Goal: Task Accomplishment & Management: Manage account settings

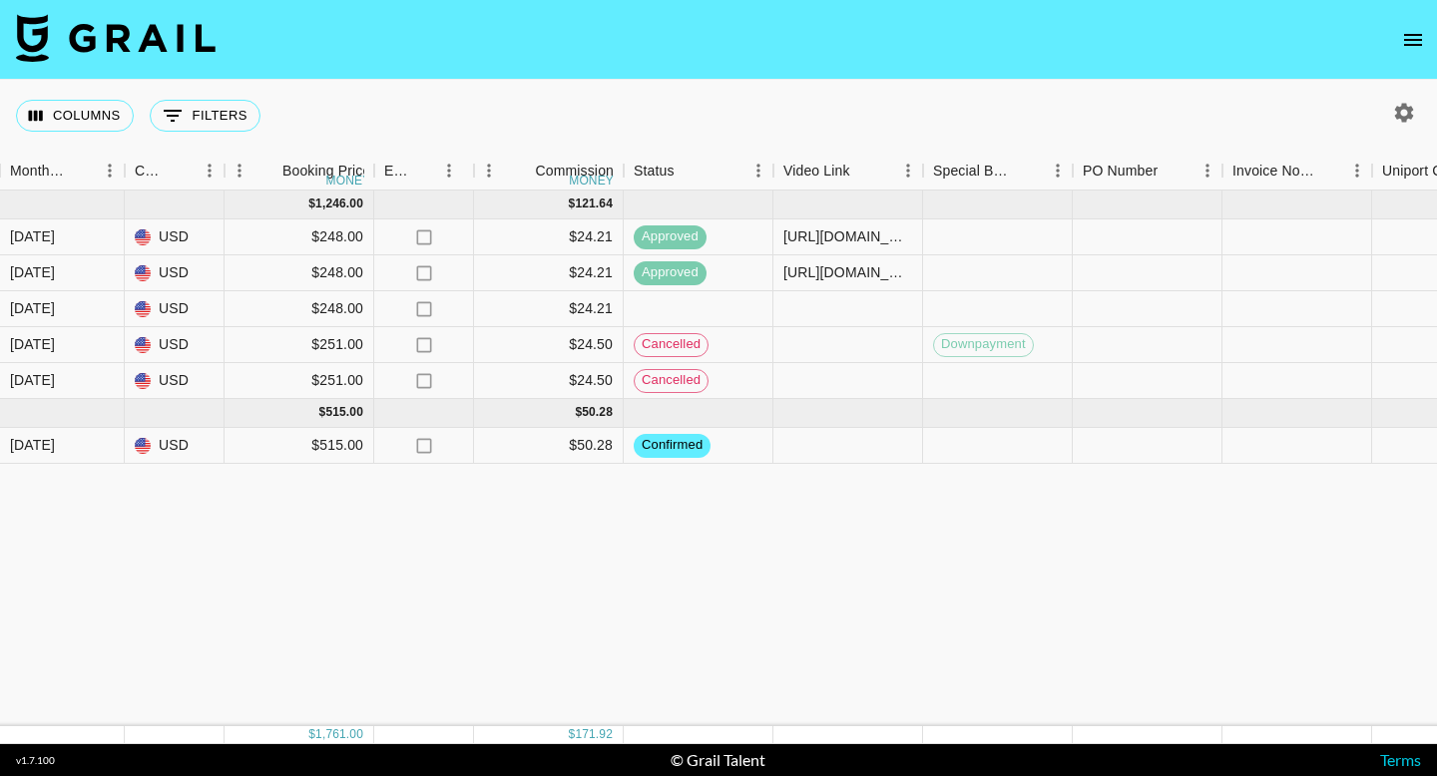
scroll to position [0, 1125]
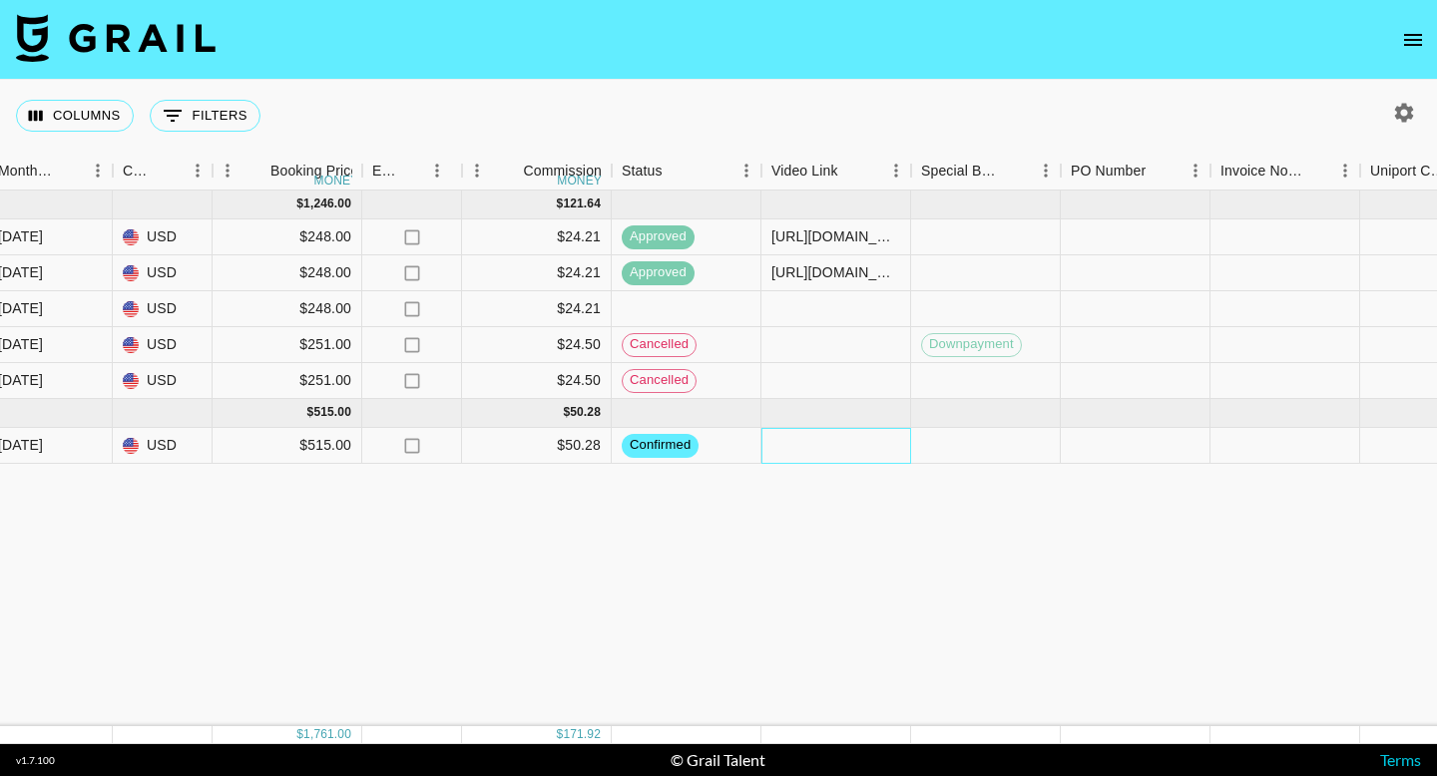
click at [846, 451] on div at bounding box center [836, 446] width 150 height 36
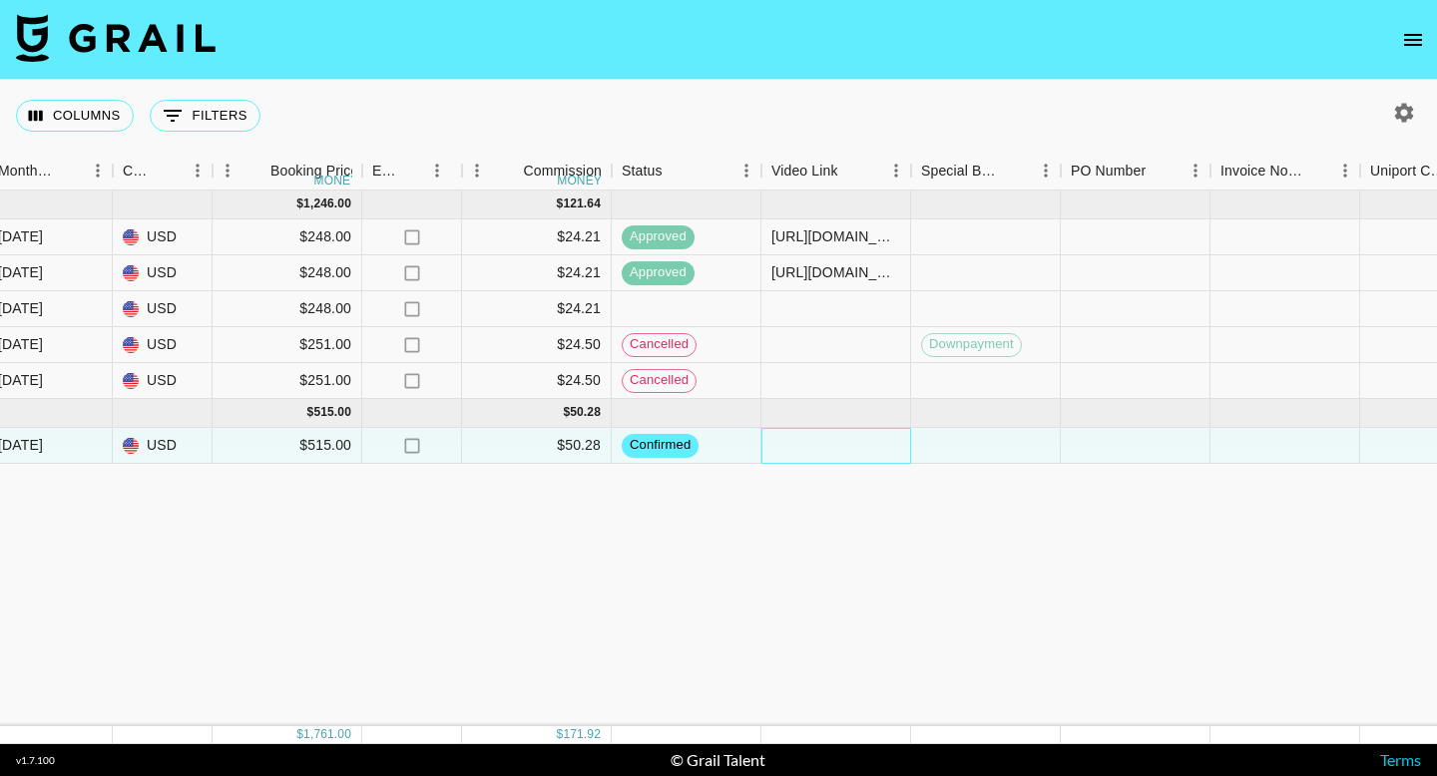
click at [846, 451] on div at bounding box center [836, 446] width 150 height 36
type input "[URL][DOMAIN_NAME]"
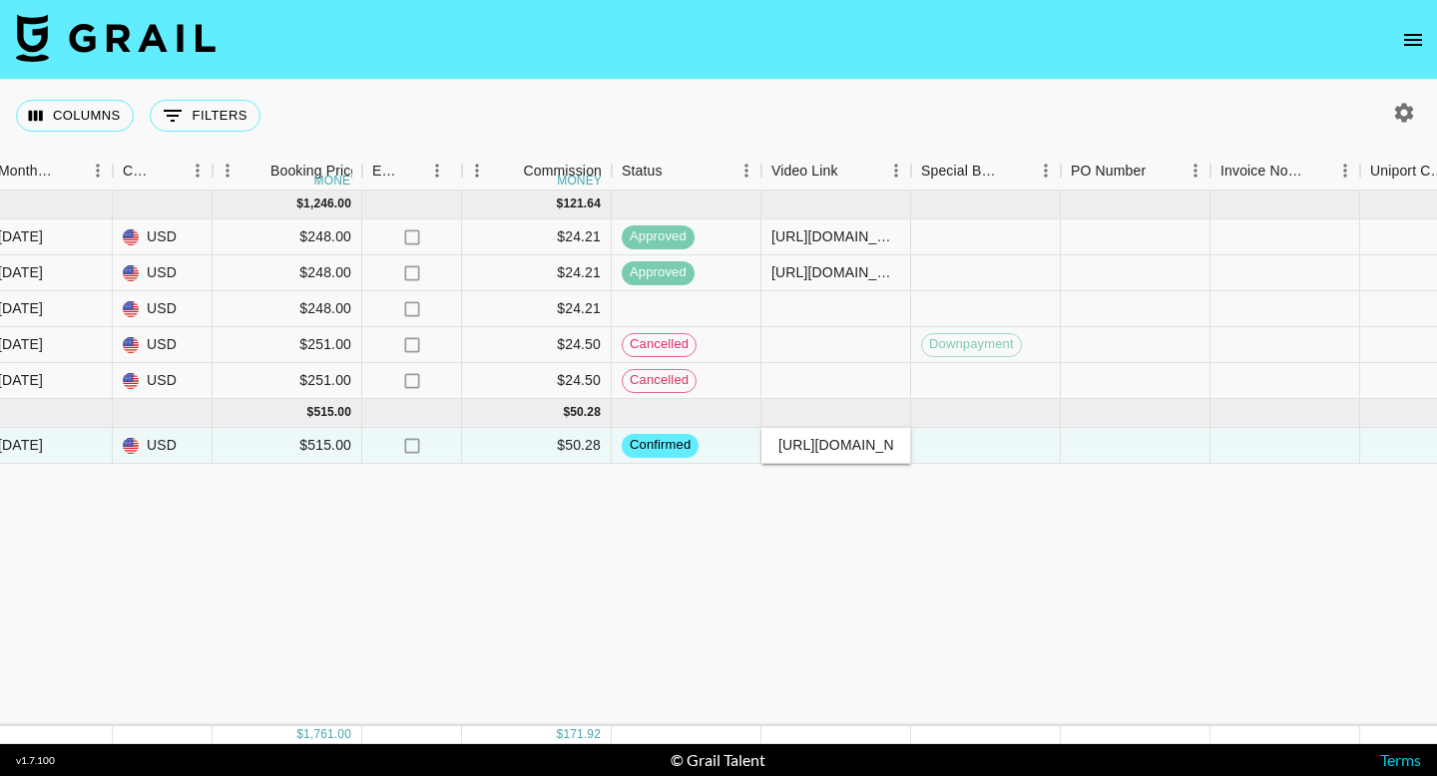
click at [890, 504] on div "[DATE] ( 5 ) $ 1,246.00 $ 121.64 rec2lqVBe5dHKIw1N qascutia [PERSON_NAME][EMAIL…" at bounding box center [531, 459] width 3313 height 536
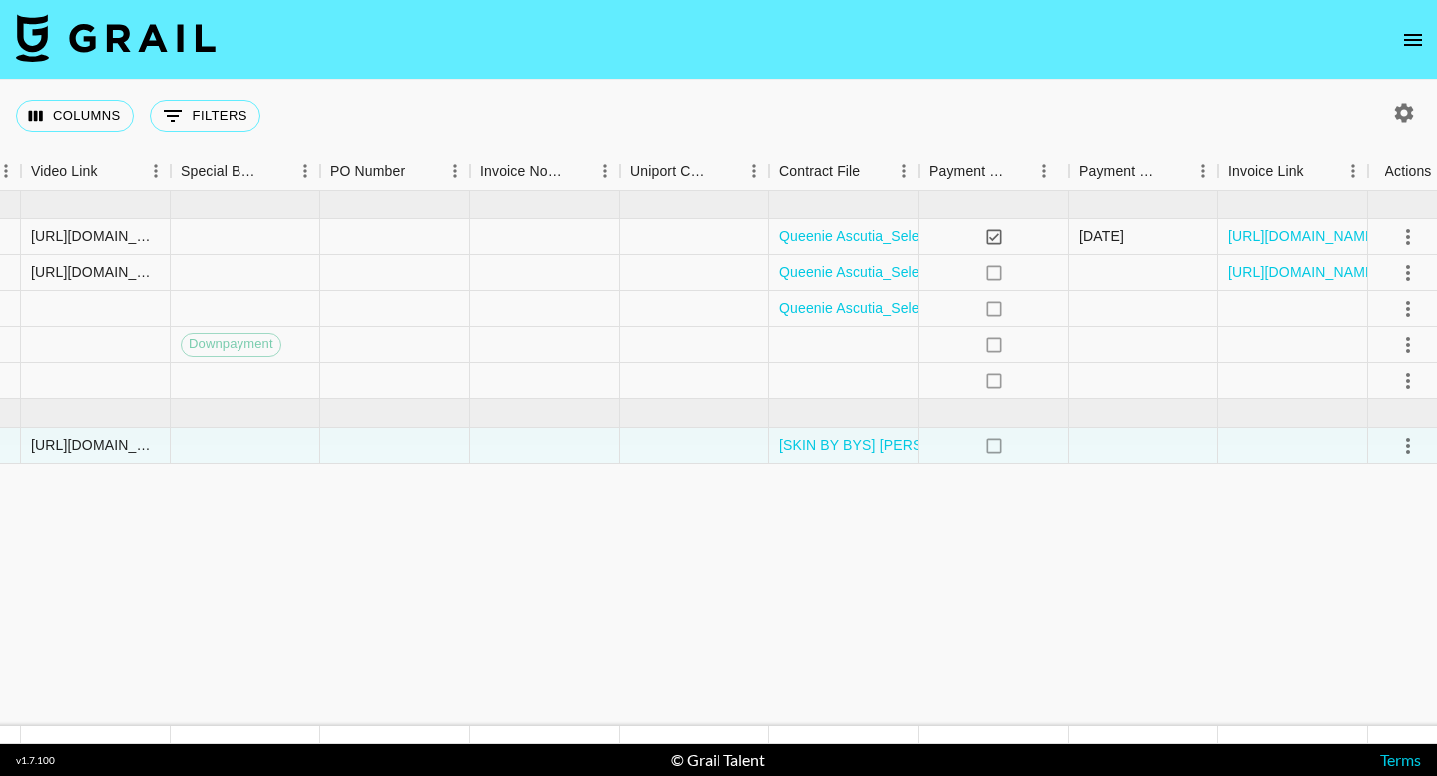
scroll to position [0, 1876]
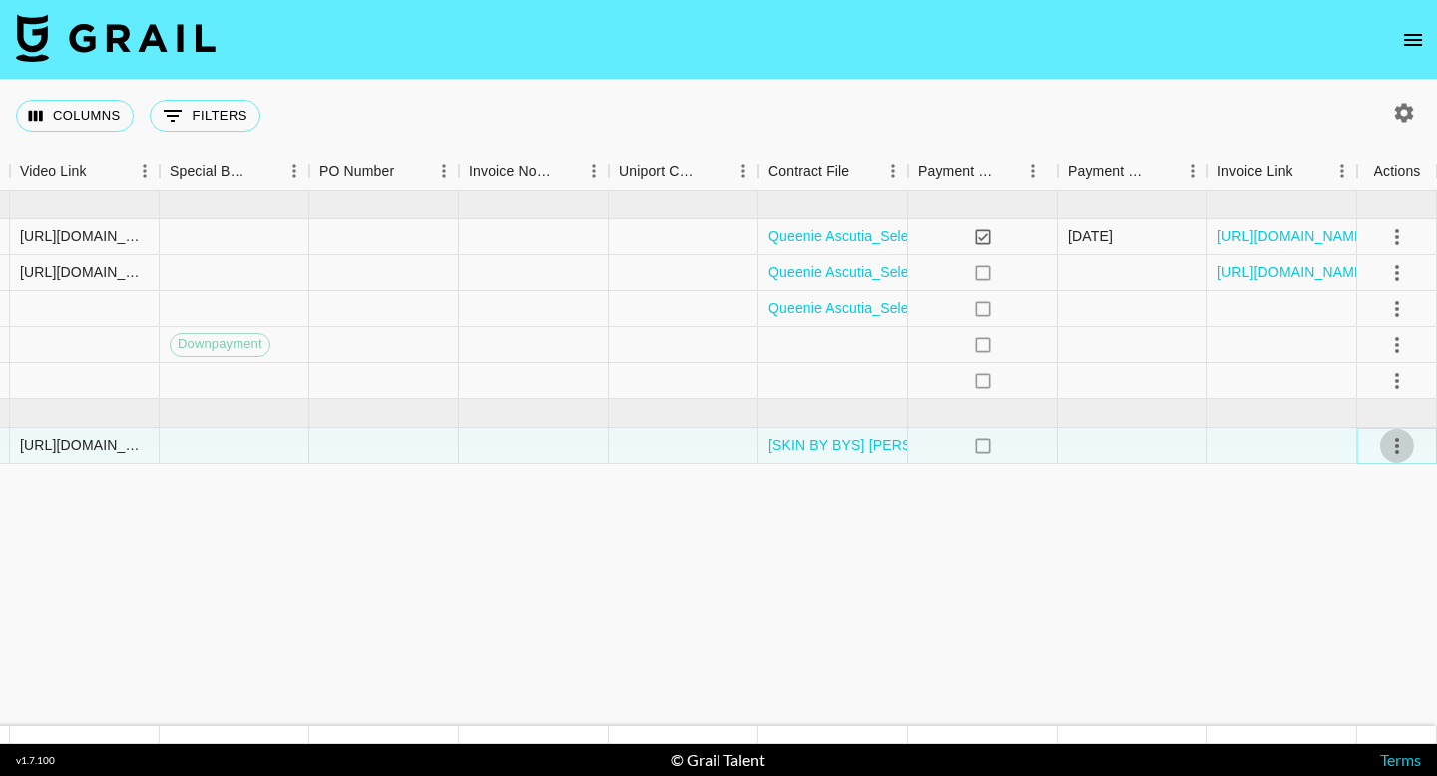
click at [1398, 439] on icon "select merge strategy" at bounding box center [1397, 446] width 4 height 16
click at [1392, 447] on icon "select merge strategy" at bounding box center [1397, 446] width 24 height 24
click at [1351, 632] on div "Approve" at bounding box center [1353, 633] width 61 height 24
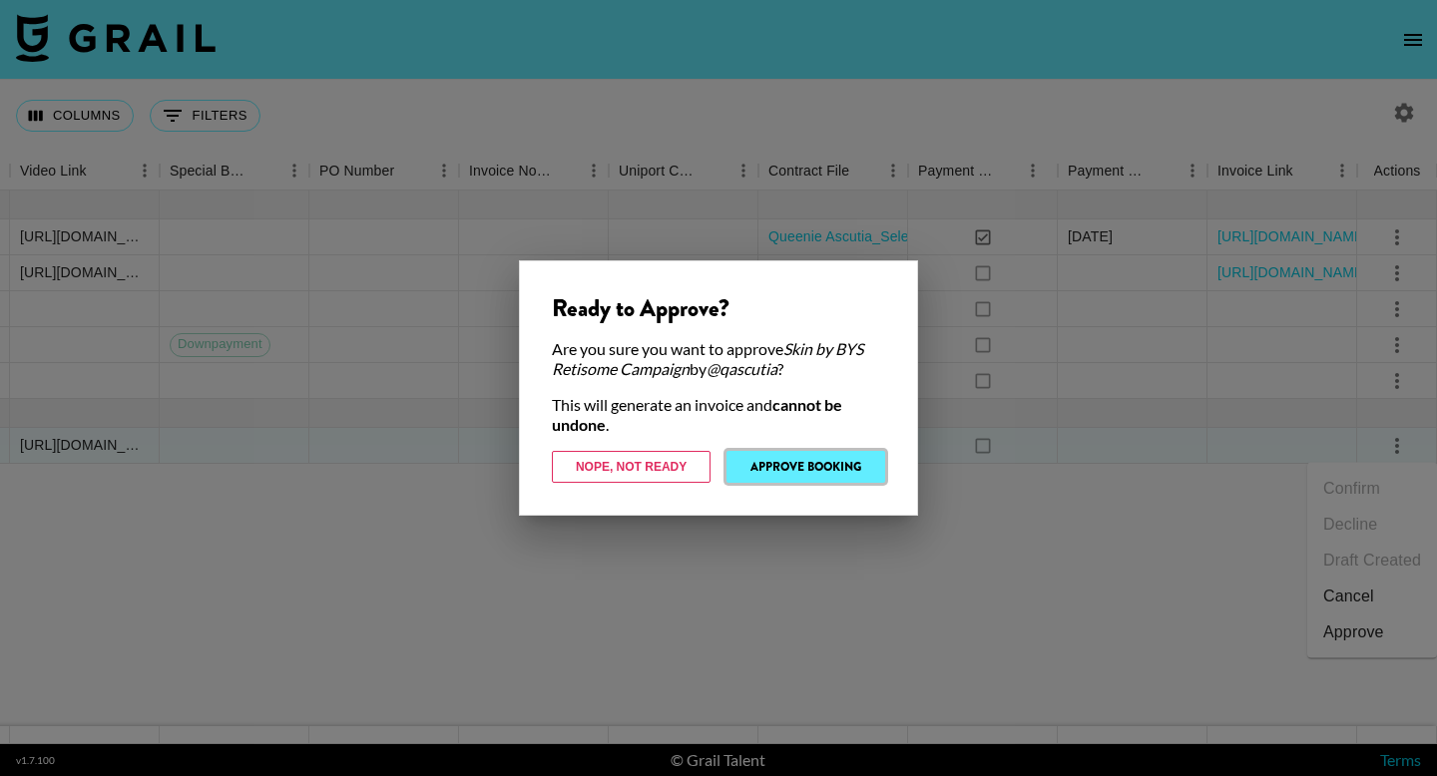
click at [787, 470] on button "Approve Booking" at bounding box center [805, 467] width 159 height 32
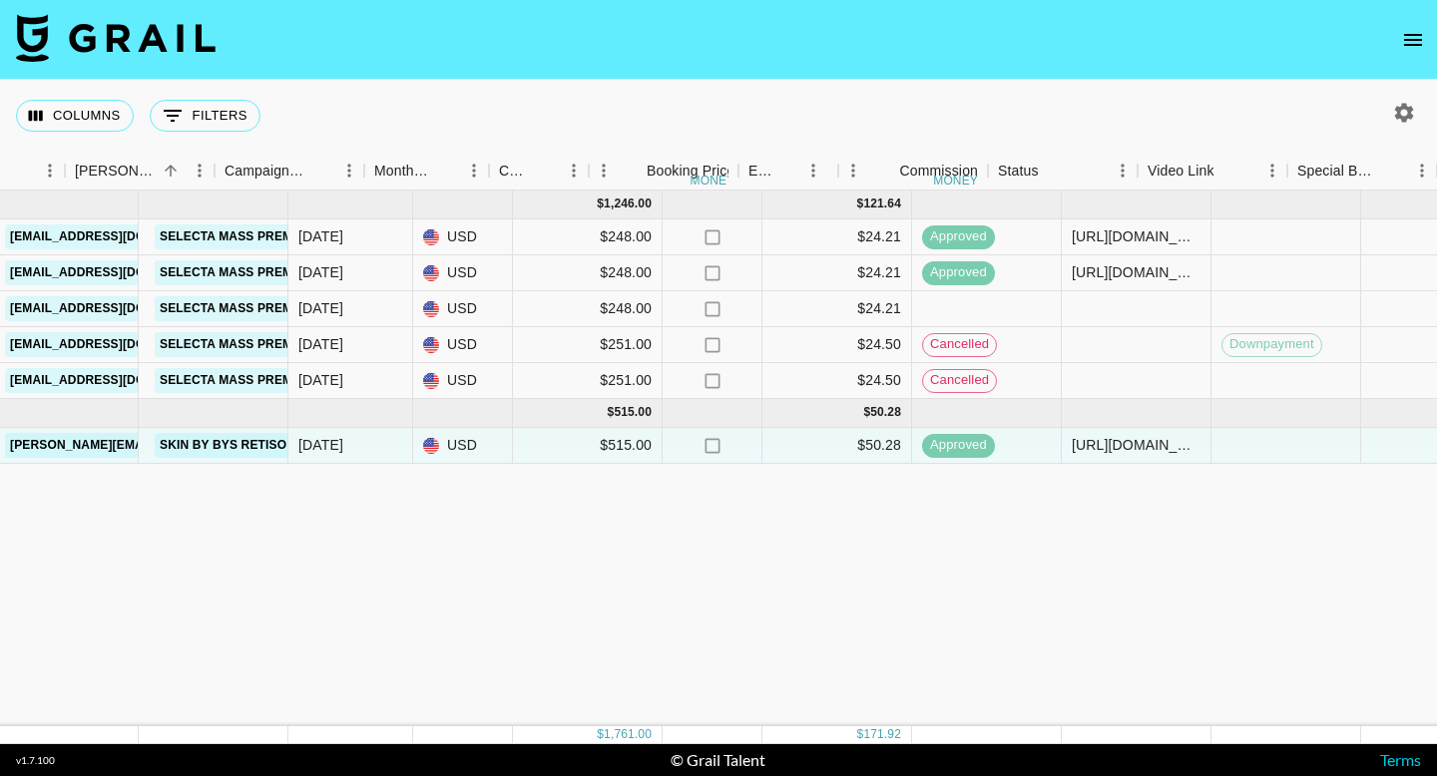
scroll to position [0, 748]
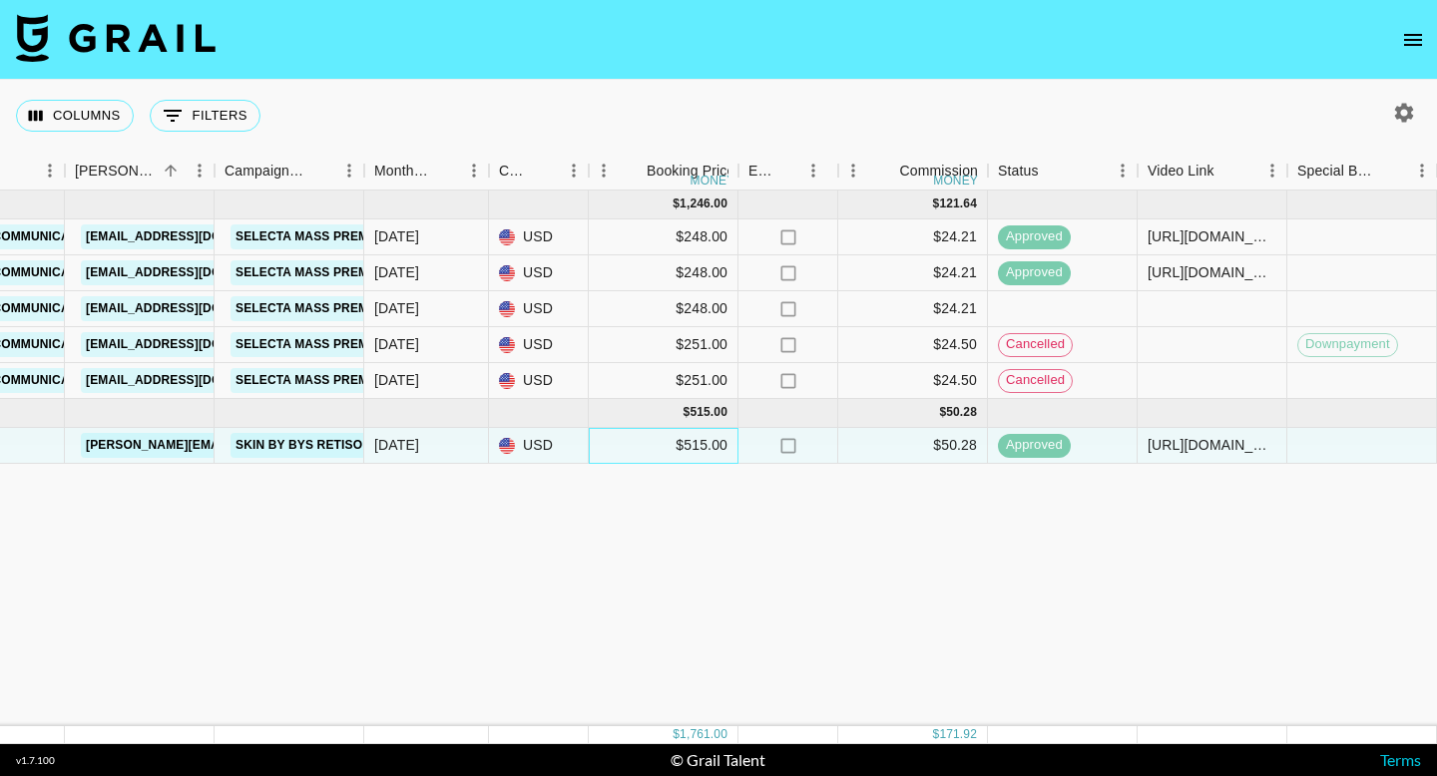
click at [698, 438] on div "$515.00" at bounding box center [664, 446] width 150 height 36
click at [701, 442] on div "$515.00" at bounding box center [664, 446] width 150 height 36
click at [696, 445] on div "$515.00" at bounding box center [664, 446] width 150 height 36
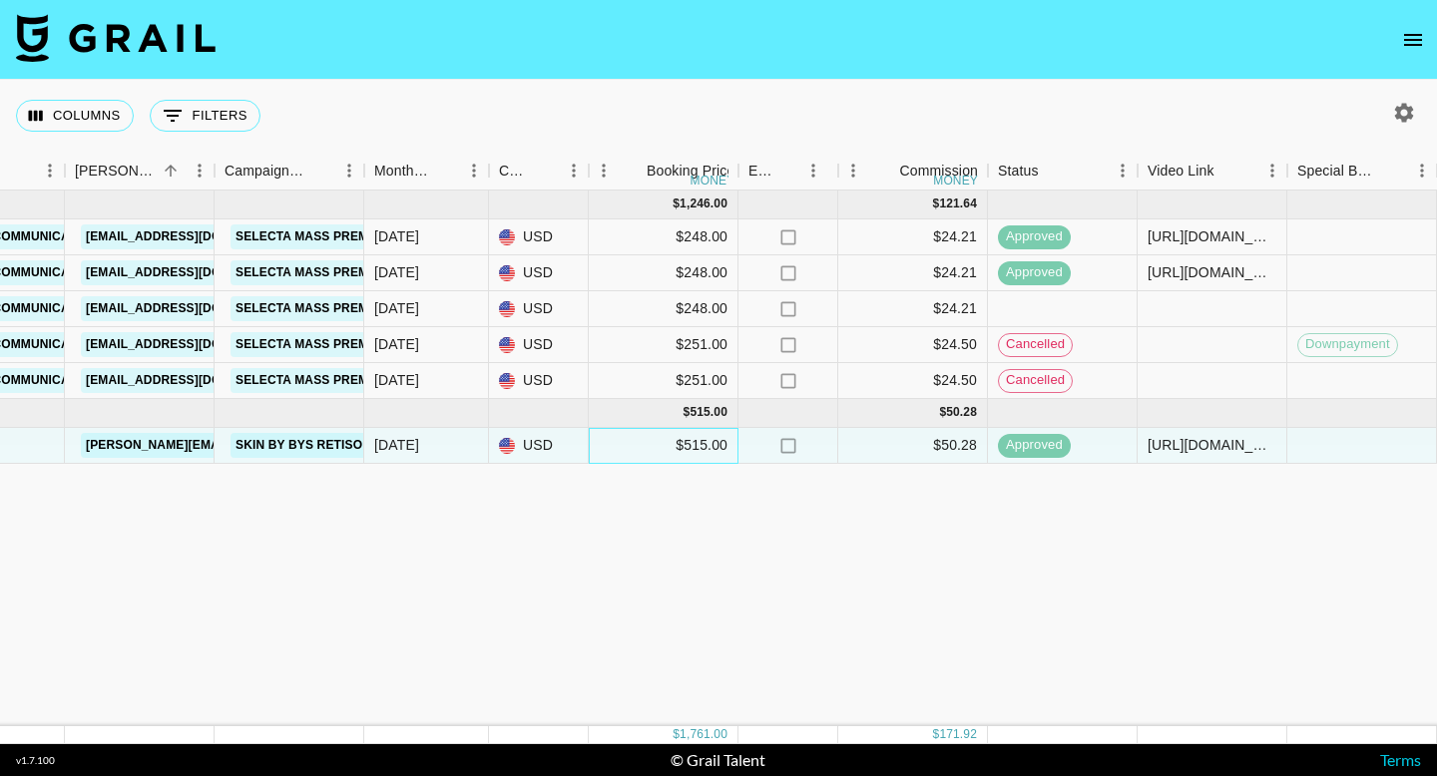
click at [727, 439] on div "$515.00" at bounding box center [664, 446] width 150 height 36
click at [710, 445] on div "$515.00" at bounding box center [664, 446] width 150 height 36
click at [726, 467] on div "[DATE] ( 5 ) $ 1,246.00 $ 121.64 rec2lqVBe5dHKIw1N qascutia [PERSON_NAME][EMAIL…" at bounding box center [908, 459] width 3313 height 536
click at [700, 442] on div "$515.00" at bounding box center [664, 446] width 150 height 36
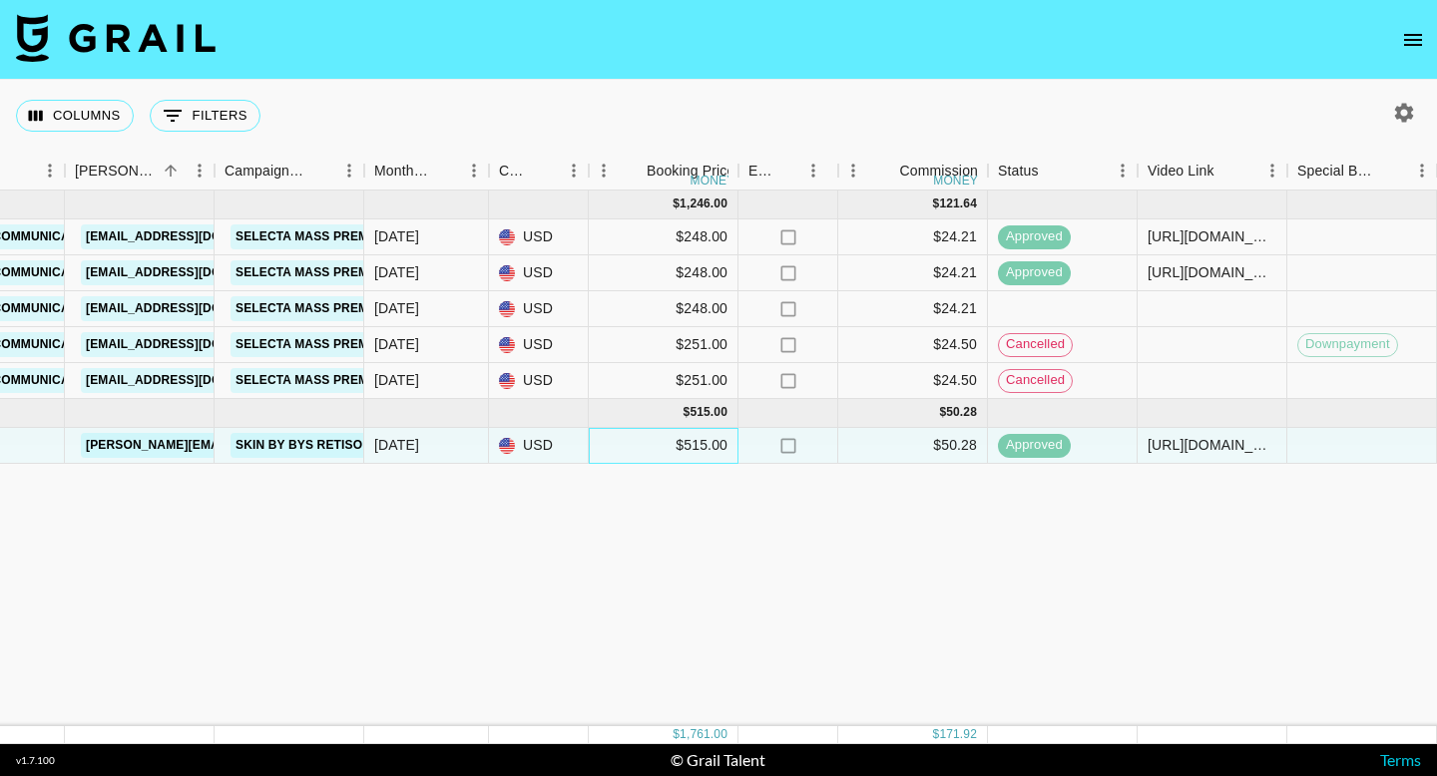
click at [726, 445] on div "$515.00" at bounding box center [664, 446] width 150 height 36
click at [736, 468] on div "[DATE] ( 5 ) $ 1,246.00 $ 121.64 rec2lqVBe5dHKIw1N qascutia [PERSON_NAME][EMAIL…" at bounding box center [908, 459] width 3313 height 536
click at [694, 449] on div "$515.00" at bounding box center [664, 446] width 150 height 36
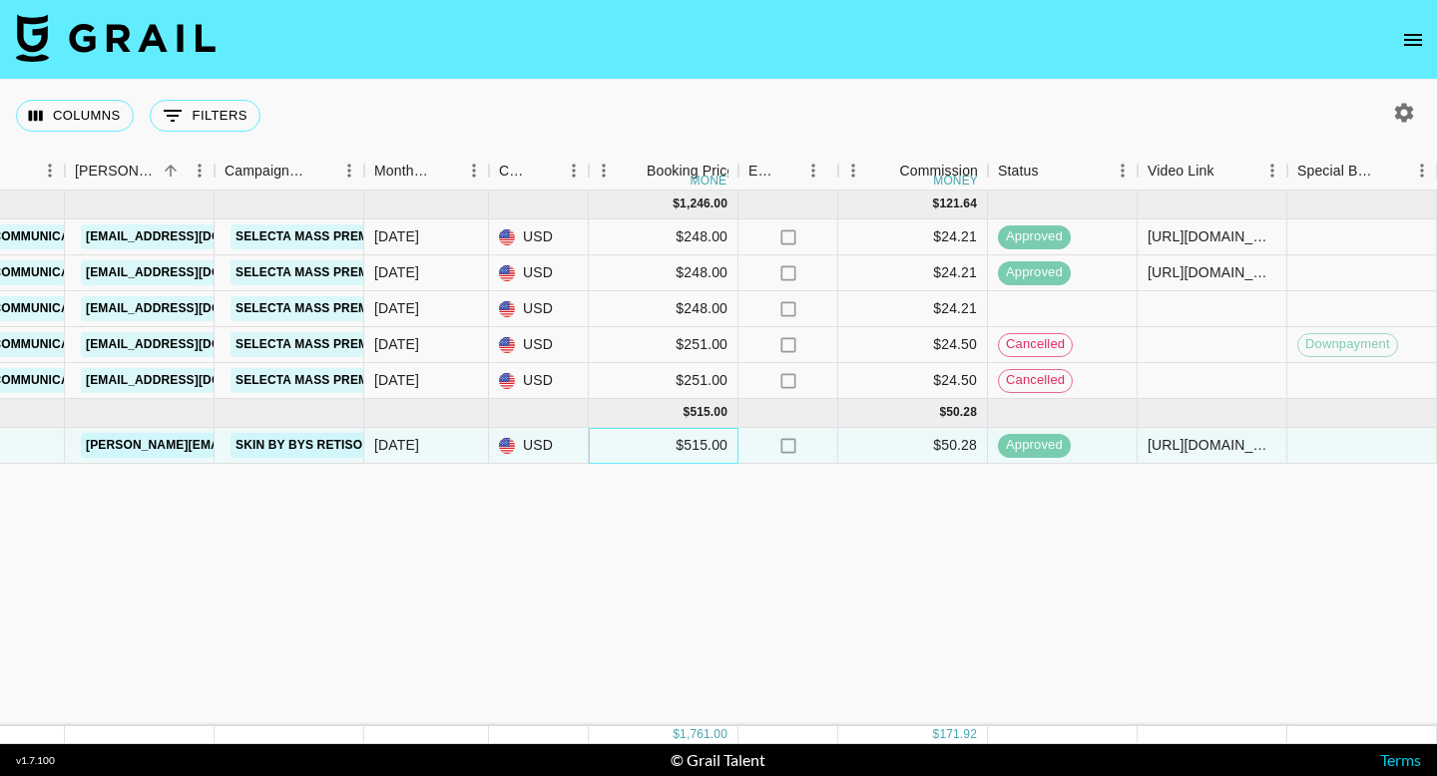
click at [712, 447] on div "$515.00" at bounding box center [664, 446] width 150 height 36
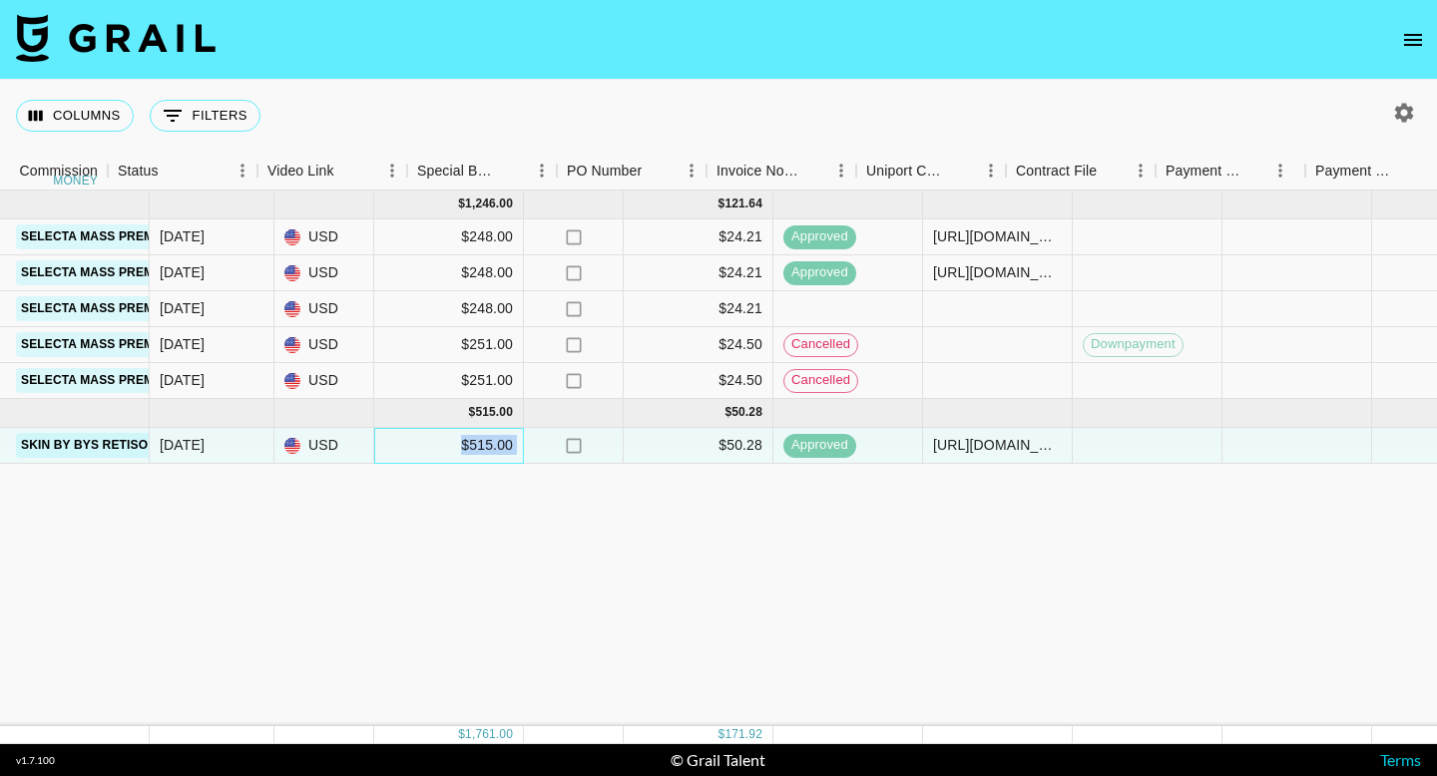
scroll to position [0, 464]
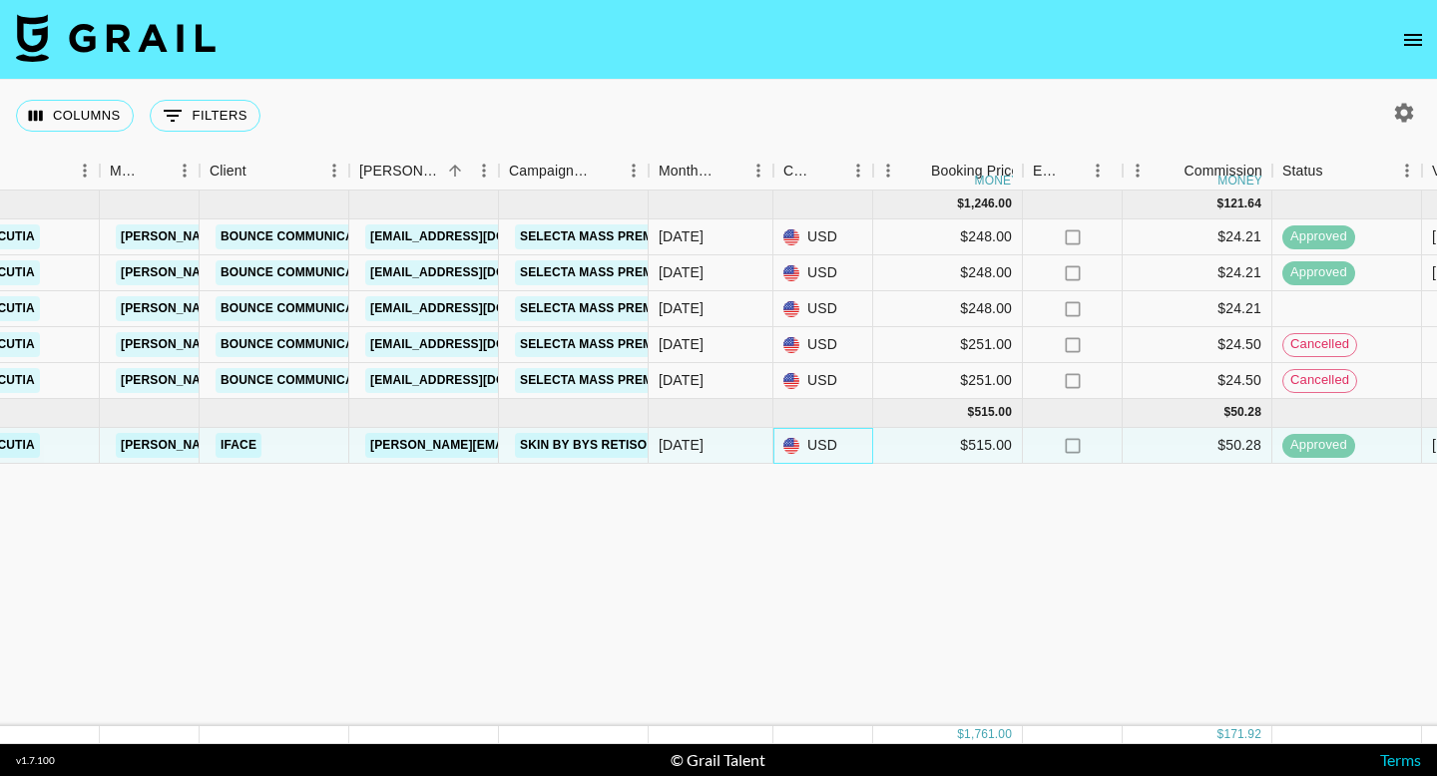
click at [864, 437] on div "USD" at bounding box center [823, 446] width 100 height 36
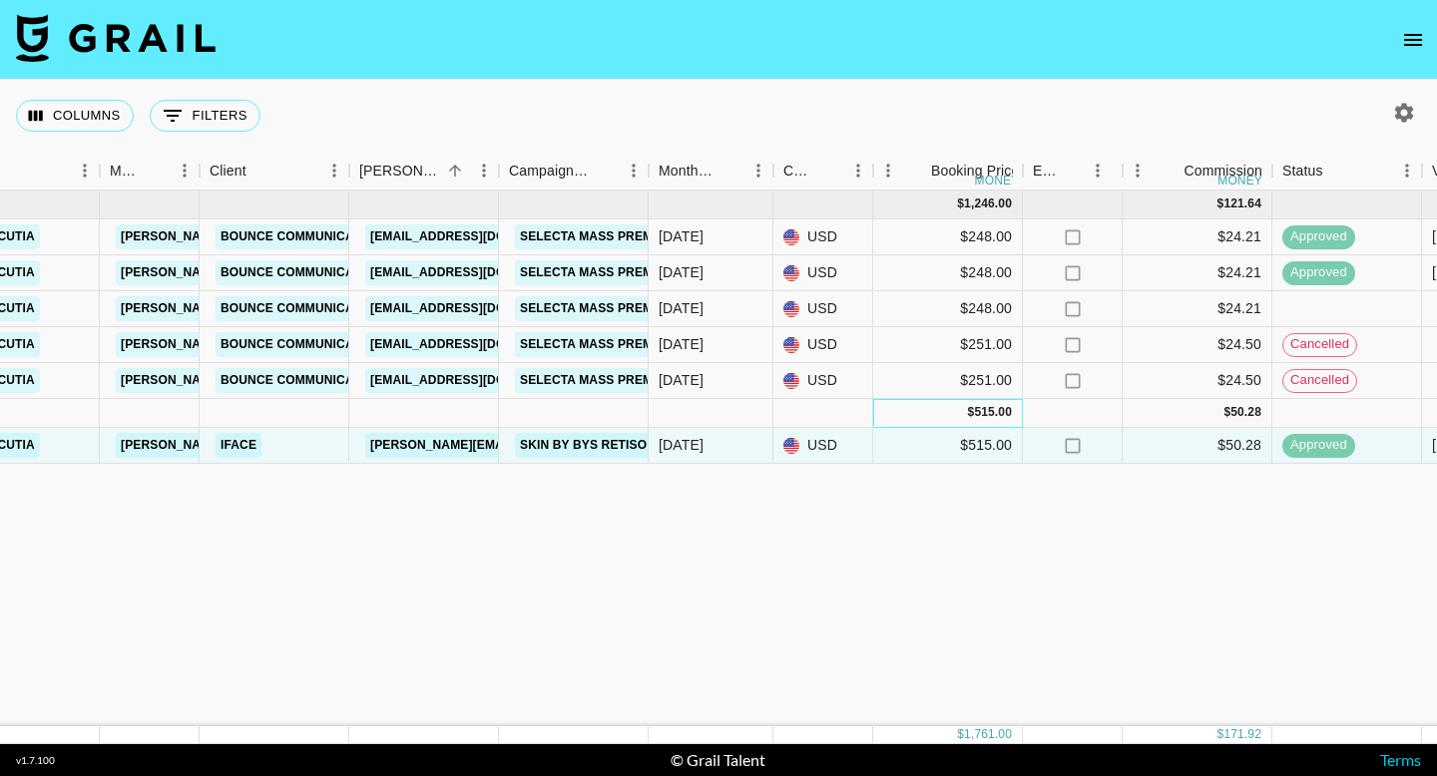
click at [982, 417] on div "515.00" at bounding box center [993, 412] width 38 height 17
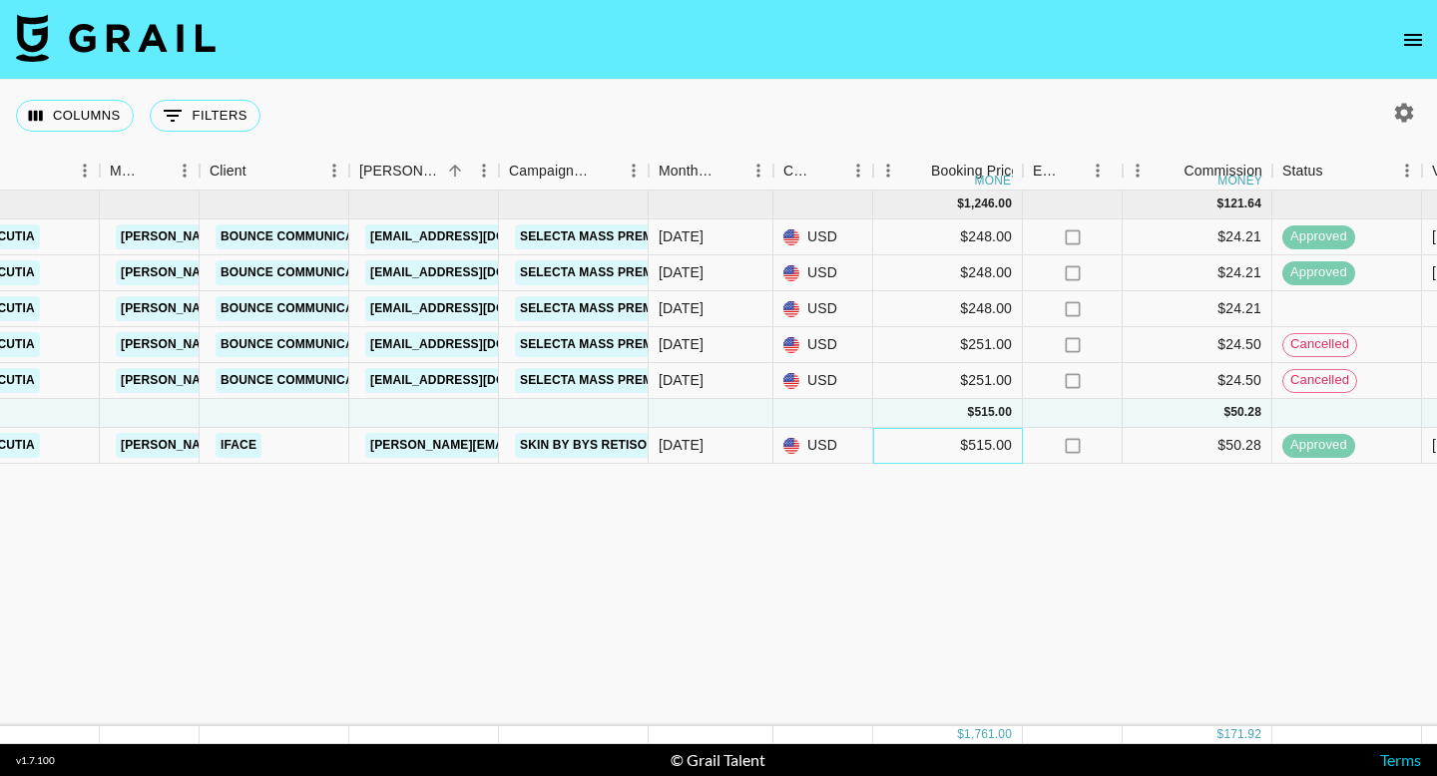
click at [982, 454] on div "$515.00" at bounding box center [948, 446] width 150 height 36
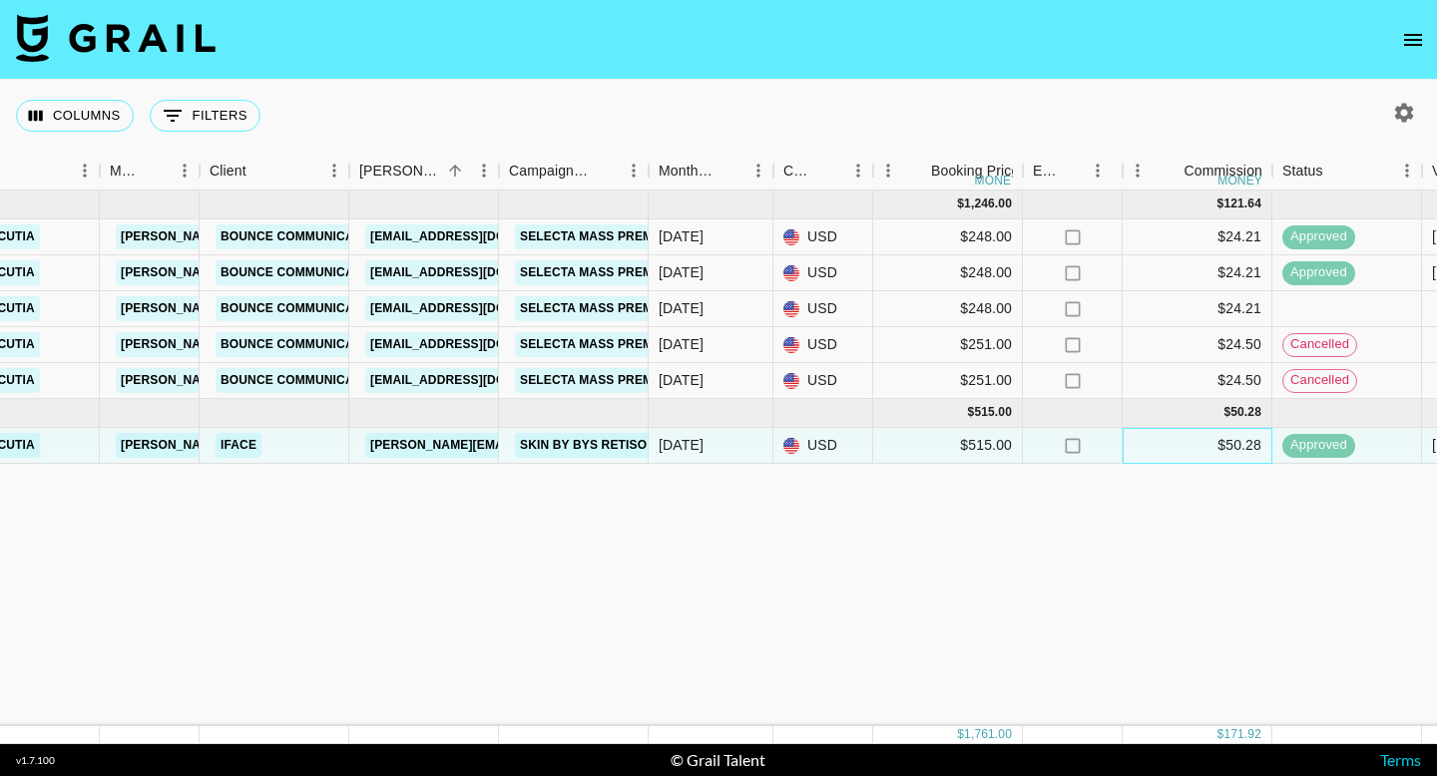
click at [1167, 440] on div "$50.28" at bounding box center [1198, 446] width 150 height 36
click at [971, 453] on div "$515.00" at bounding box center [948, 446] width 150 height 36
click at [986, 514] on div "[DATE] ( 5 ) $ 1,246.00 $ 121.64 rec2lqVBe5dHKIw1N qascutia [PERSON_NAME][EMAIL…" at bounding box center [1192, 459] width 3313 height 536
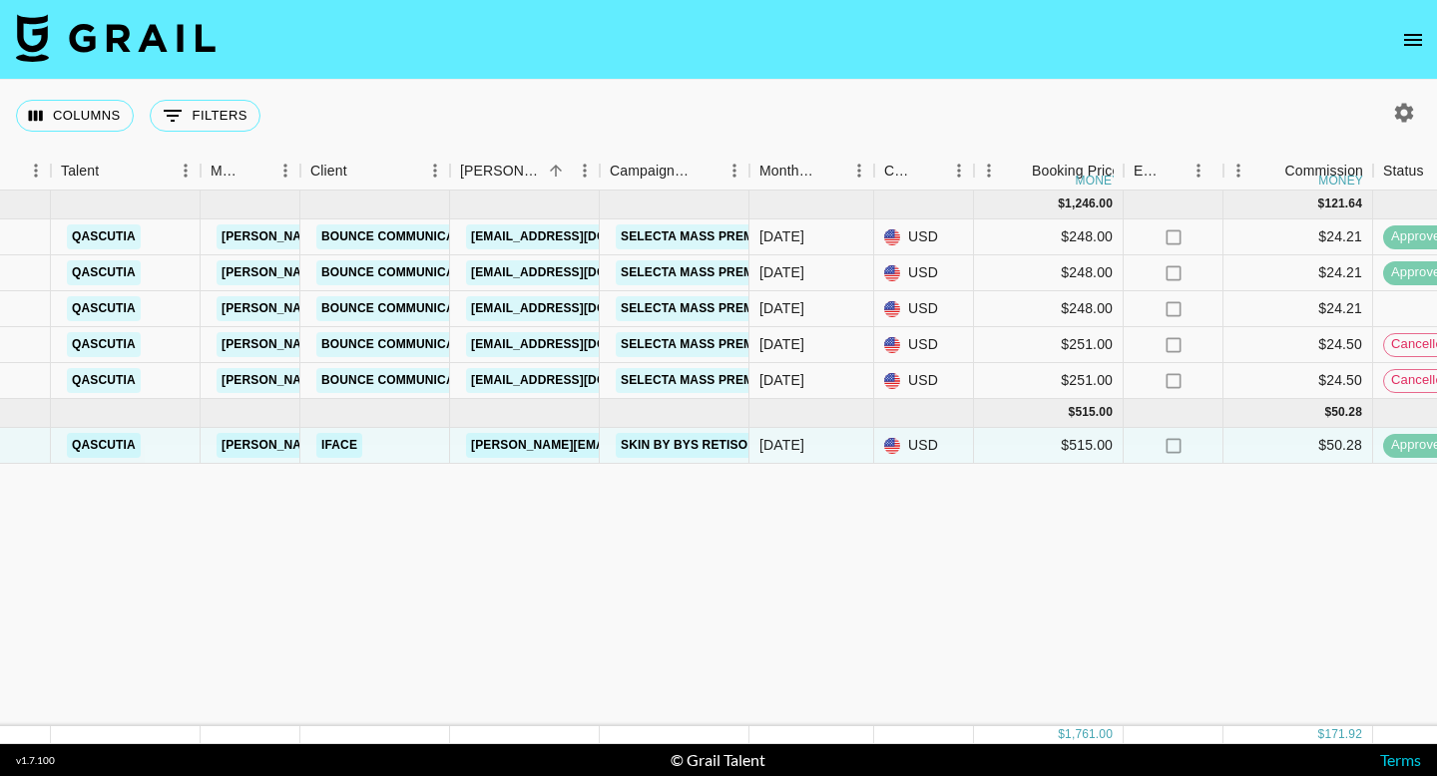
scroll to position [0, 365]
